Goal: Task Accomplishment & Management: Manage account settings

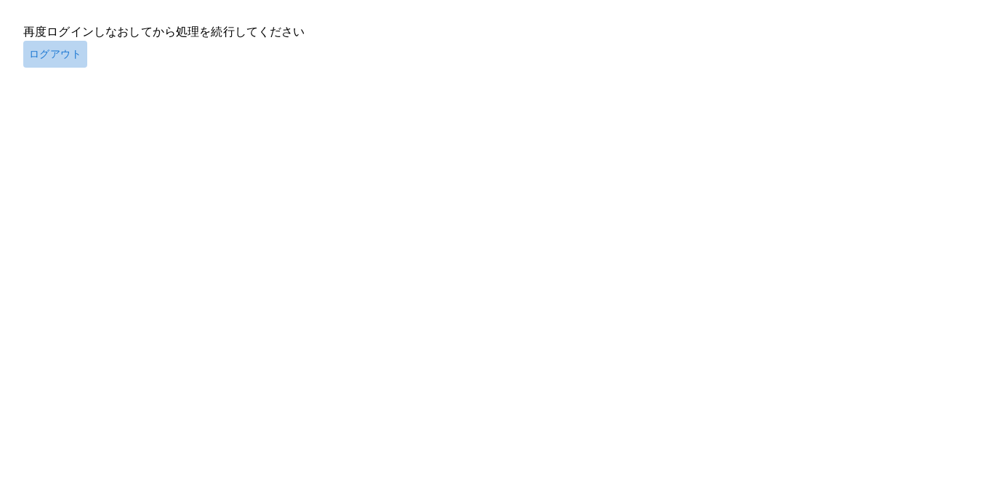
click at [48, 47] on button "ログアウト" at bounding box center [55, 54] width 64 height 27
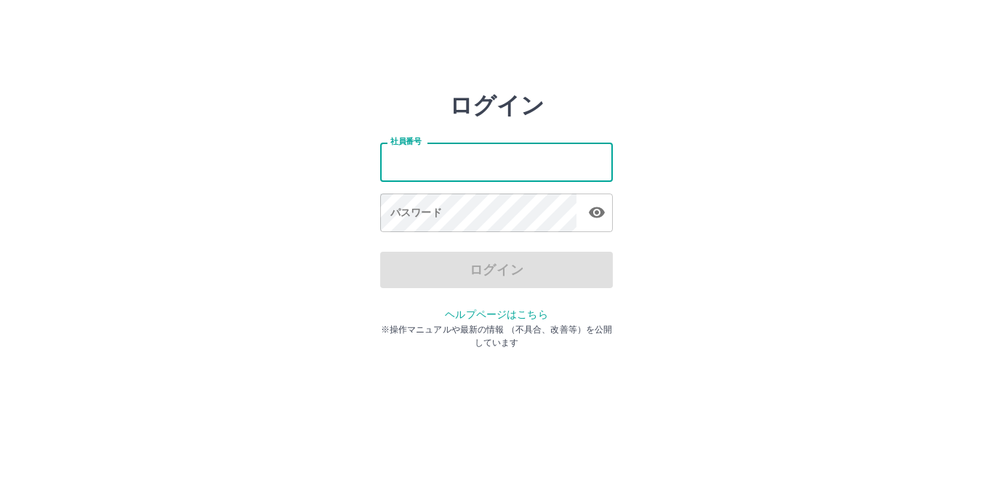
click at [393, 165] on input "社員番号" at bounding box center [496, 161] width 233 height 39
type input "*******"
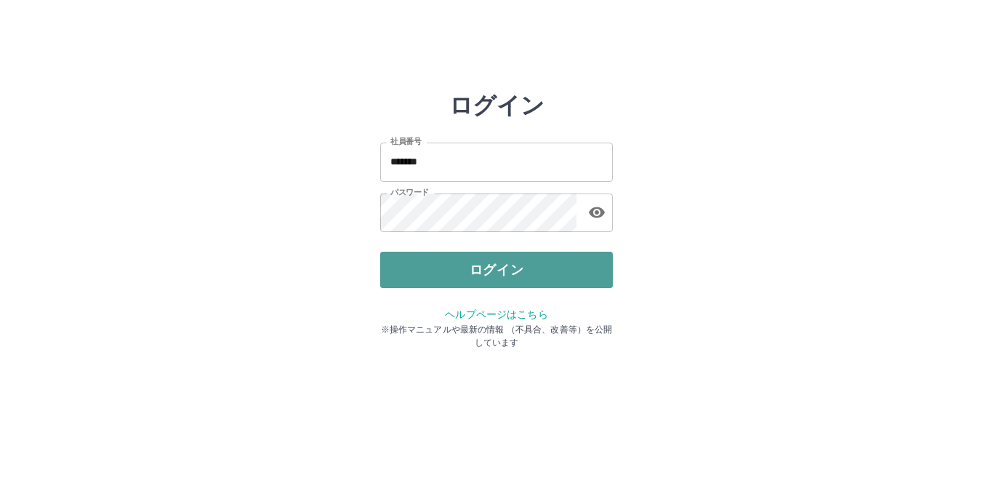
click at [425, 258] on button "ログイン" at bounding box center [496, 270] width 233 height 36
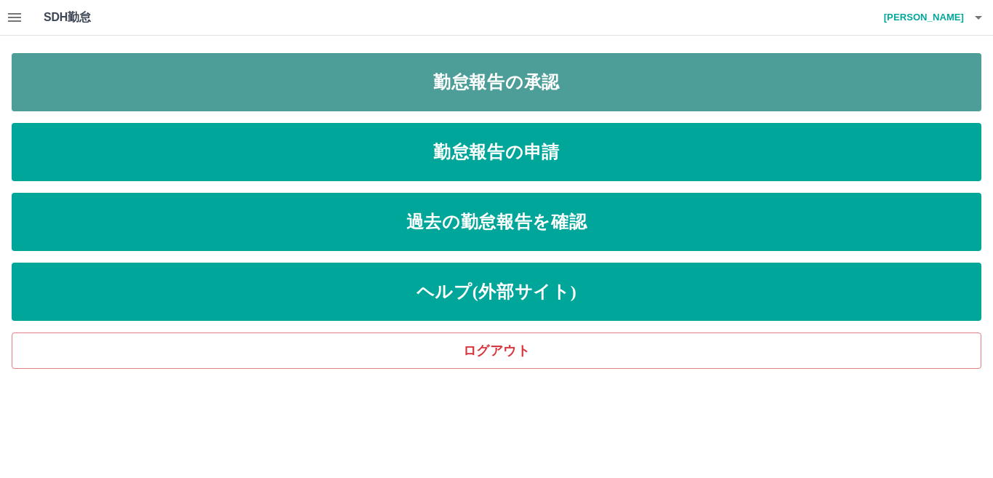
click at [470, 81] on link "勤怠報告の承認" at bounding box center [497, 82] width 970 height 58
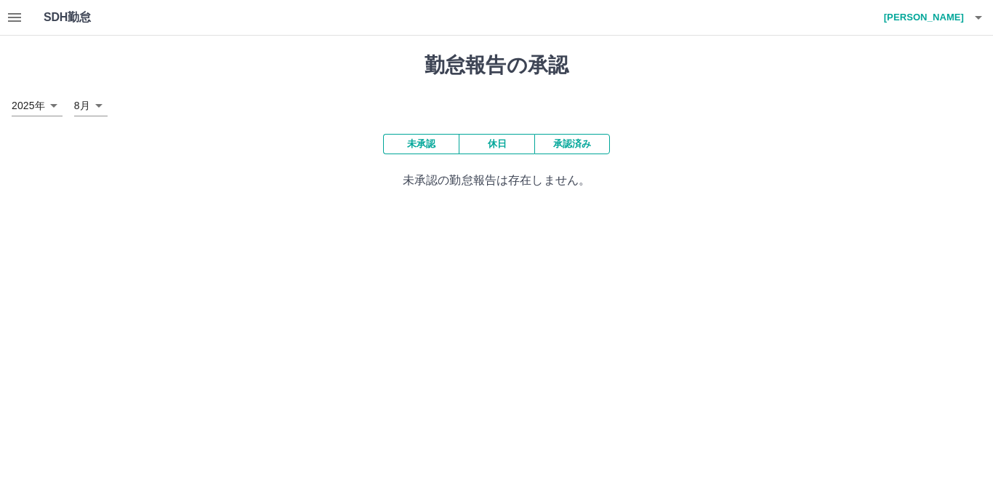
click at [579, 145] on button "承認済み" at bounding box center [572, 144] width 76 height 20
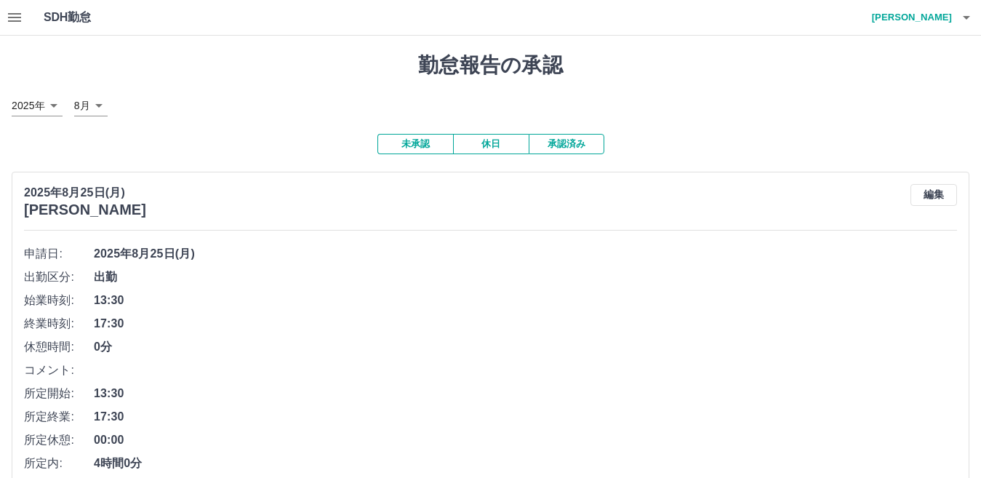
click at [13, 17] on icon "button" at bounding box center [14, 17] width 13 height 9
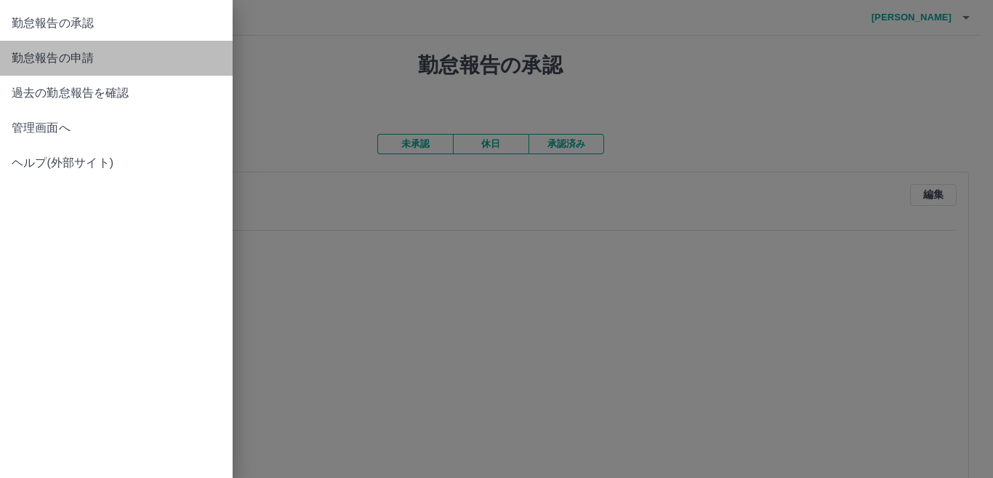
click at [34, 49] on span "勤怠報告の申請" at bounding box center [116, 57] width 209 height 17
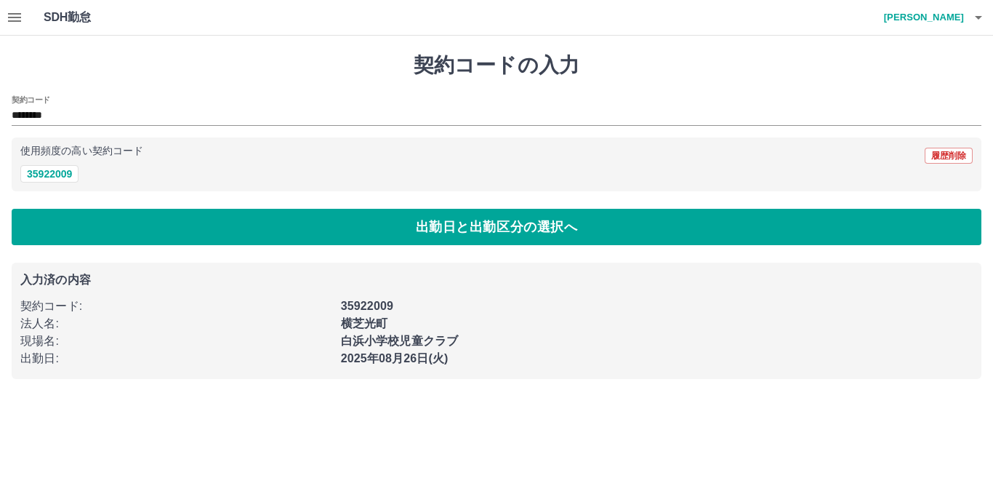
click at [252, 21] on div "SDH勤怠 一ノ清　正子" at bounding box center [496, 18] width 993 height 36
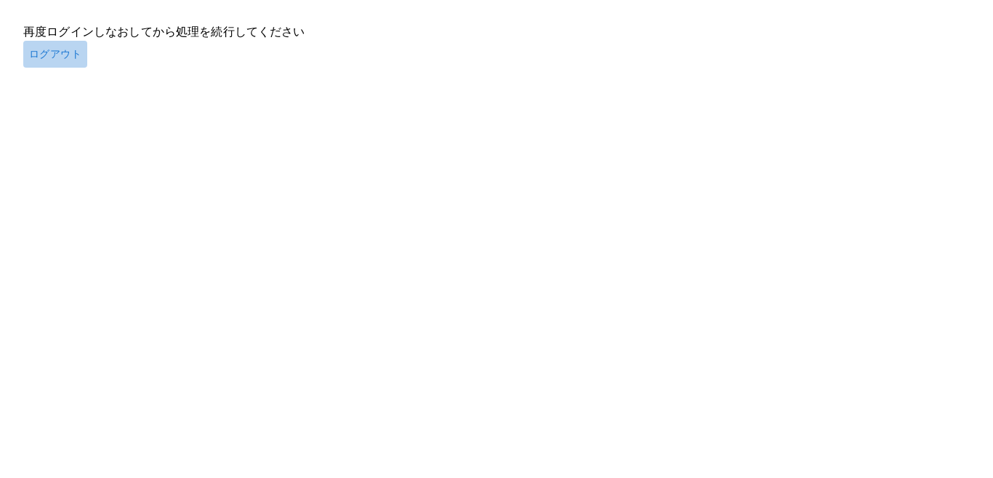
click at [41, 52] on button "ログアウト" at bounding box center [55, 54] width 64 height 27
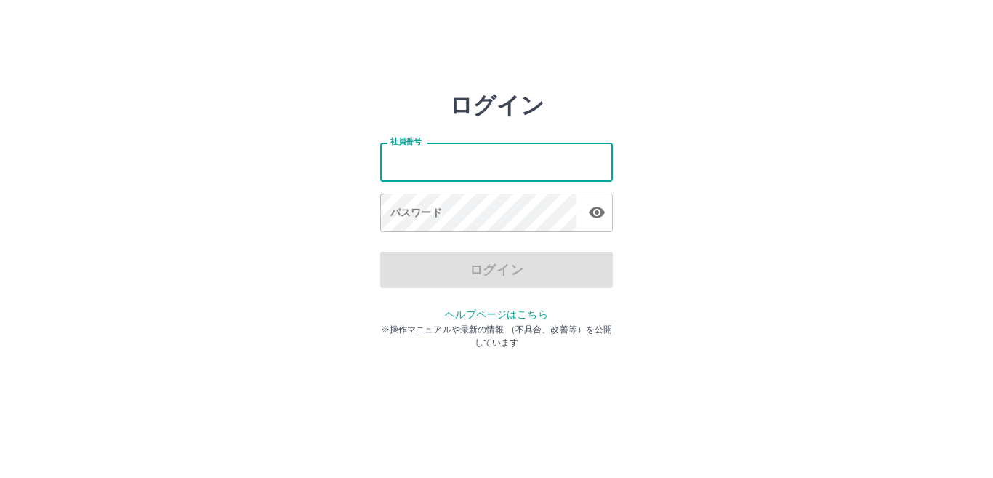
click at [414, 164] on input "社員番号" at bounding box center [496, 161] width 233 height 39
type input "********"
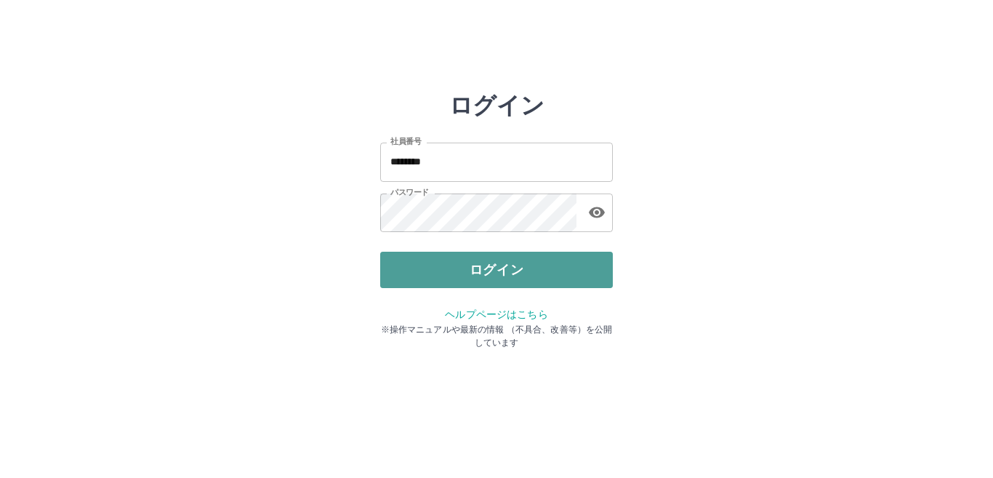
click at [456, 268] on button "ログイン" at bounding box center [496, 270] width 233 height 36
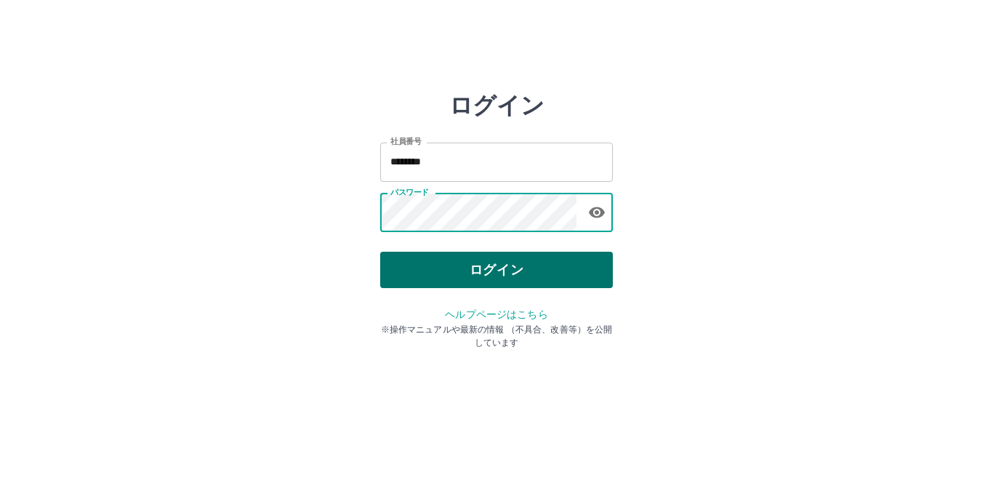
click at [455, 268] on button "ログイン" at bounding box center [496, 270] width 233 height 36
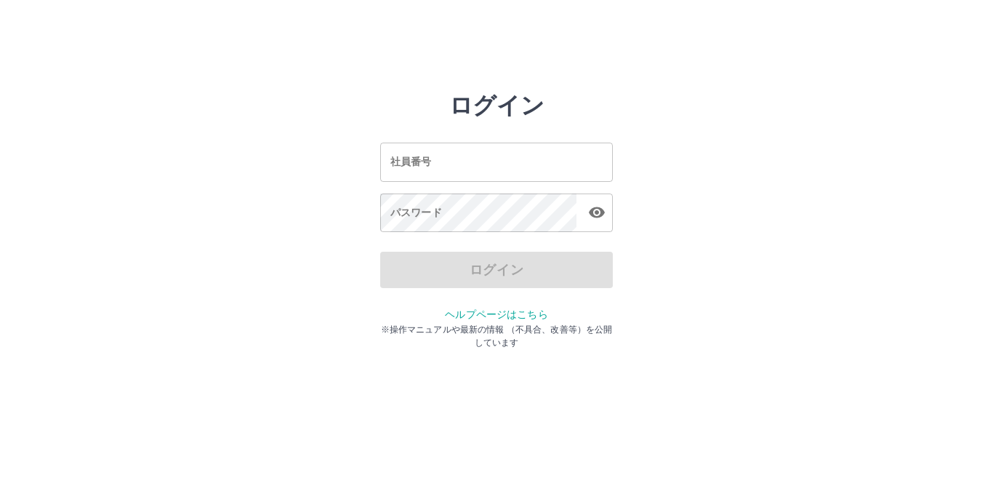
drag, startPoint x: 403, startPoint y: 167, endPoint x: 652, endPoint y: 176, distance: 248.8
click at [652, 176] on div "ログイン 社員番号 社員番号 パスワード パスワード ログイン ヘルプページはこちら ※操作マニュアルや最新の情報 （不具合、改善等）を公開しています" at bounding box center [496, 208] width 872 height 233
click at [413, 165] on input "社員番号" at bounding box center [496, 161] width 233 height 39
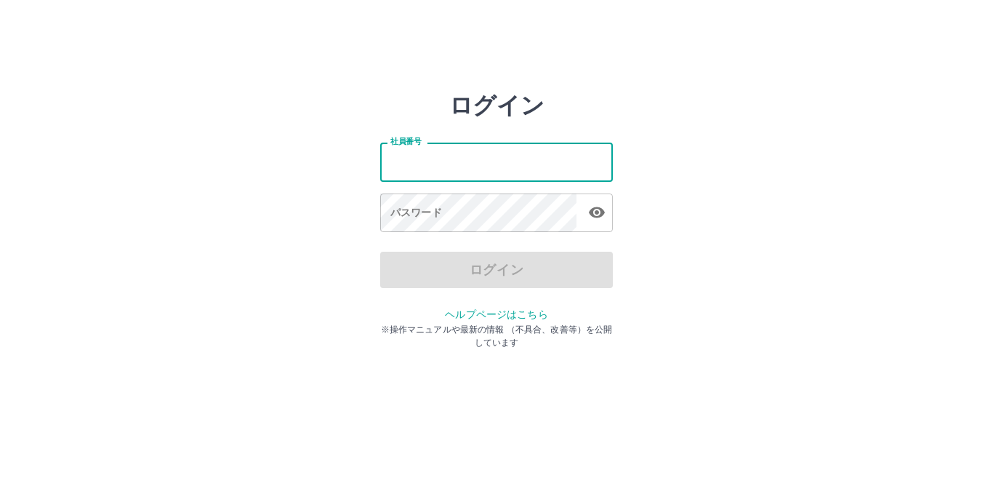
type input "*******"
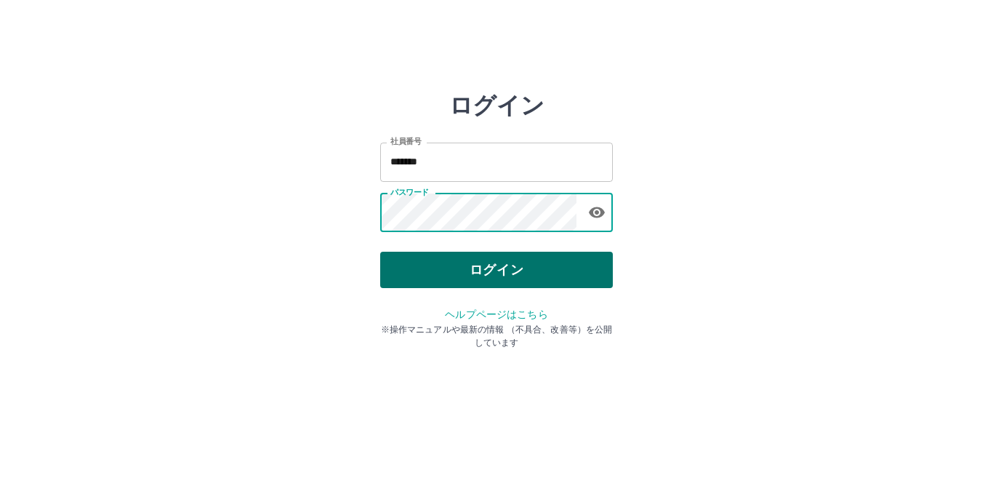
click at [399, 262] on button "ログイン" at bounding box center [496, 270] width 233 height 36
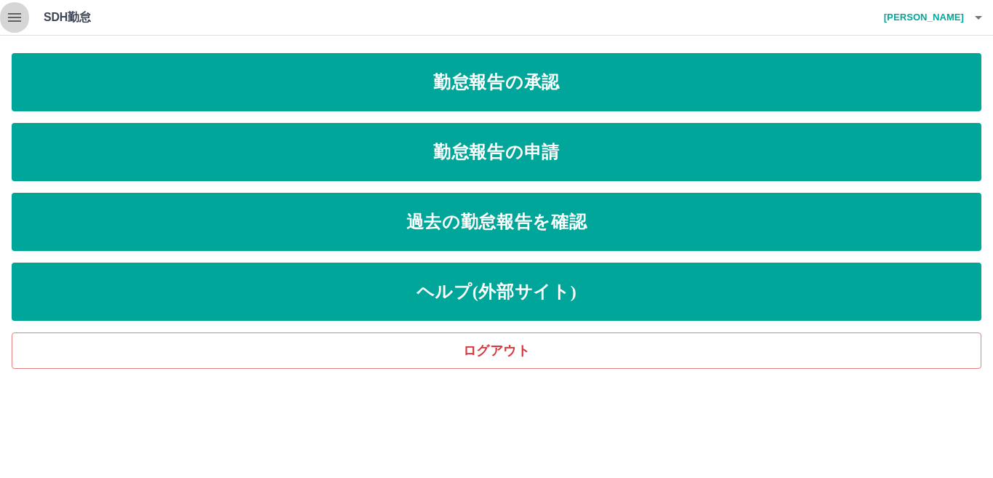
click at [11, 12] on icon "button" at bounding box center [14, 17] width 17 height 17
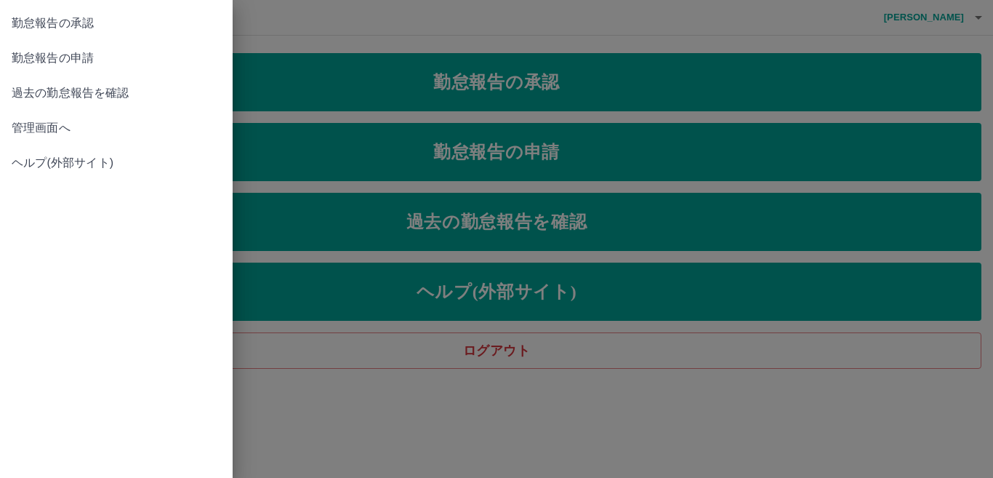
click at [13, 122] on span "管理画面へ" at bounding box center [116, 127] width 209 height 17
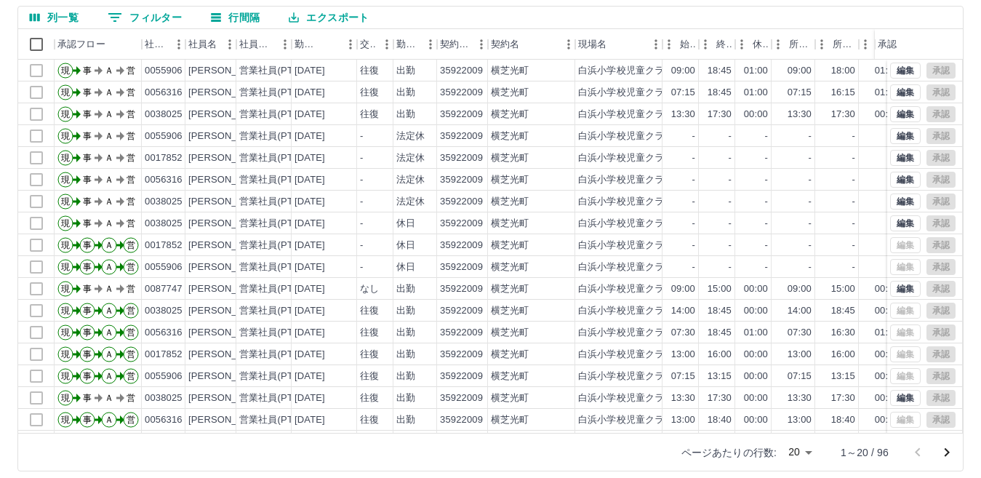
scroll to position [137, 0]
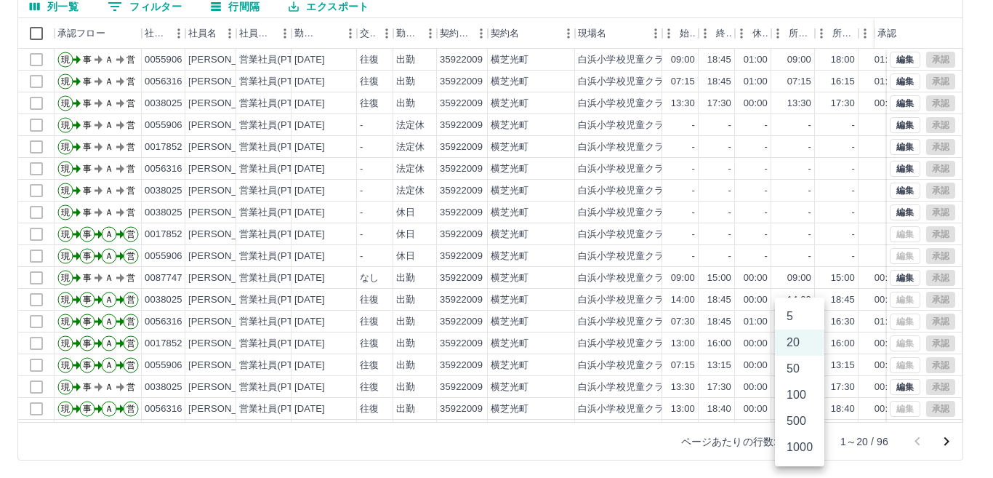
click at [809, 441] on body "SDH勤怠 一ノ[PERSON_NAME] 勤務実績承認 前月 [DATE] 次月 今月 月選択 承認モード 削除モード 一括承認 列一覧 0 フィルター 行…" at bounding box center [496, 170] width 993 height 614
click at [800, 367] on li "50" at bounding box center [799, 368] width 49 height 26
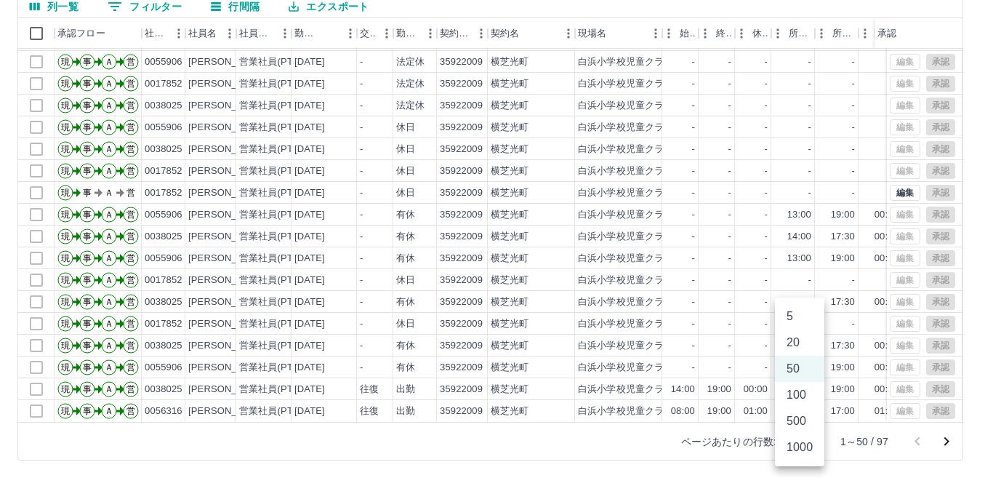
click at [806, 444] on body "SDH勤怠 一ノ[PERSON_NAME] 勤務実績承認 前月 [DATE] 次月 今月 月選択 承認モード 削除モード 一括承認 列一覧 0 フィルター 行…" at bounding box center [496, 170] width 993 height 614
click at [796, 393] on li "100" at bounding box center [799, 395] width 49 height 26
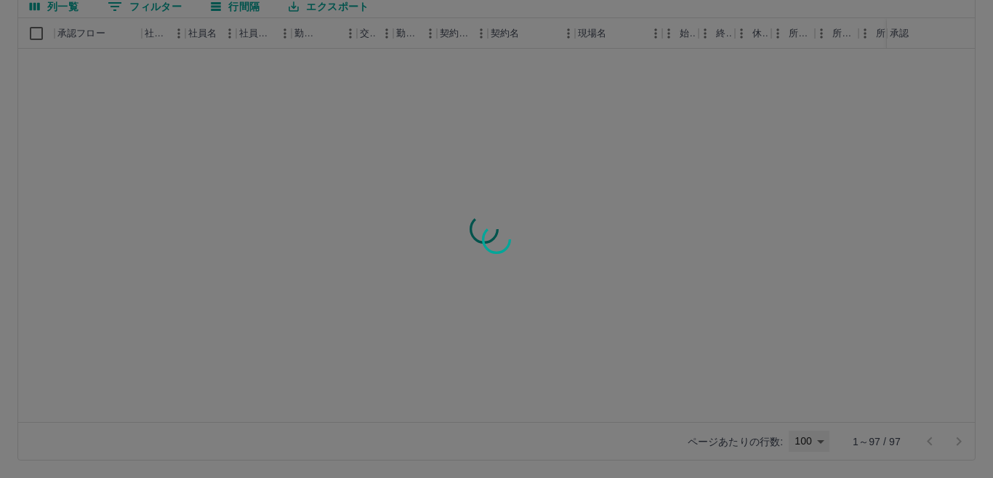
type input "***"
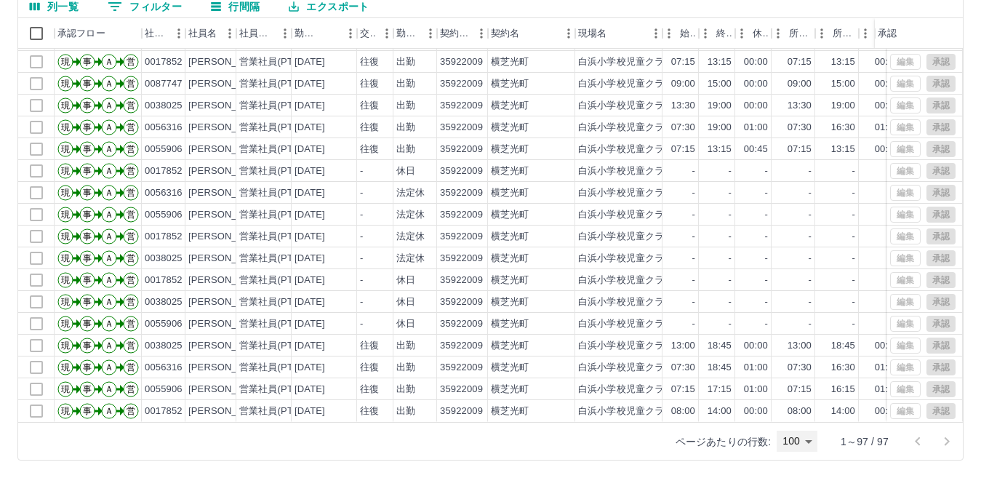
scroll to position [1755, 0]
